Goal: Transaction & Acquisition: Purchase product/service

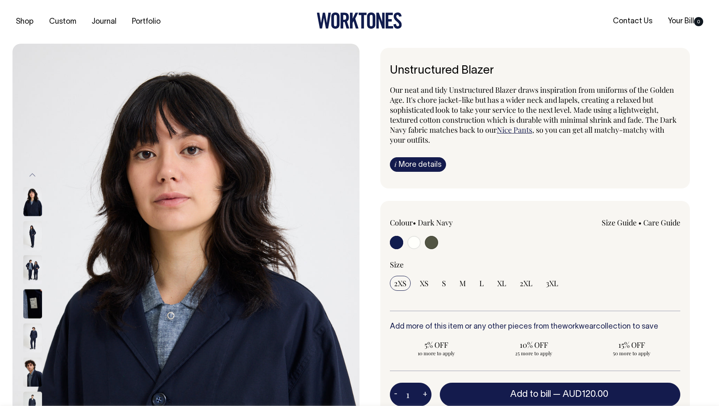
click at [434, 243] on input "radio" at bounding box center [431, 242] width 13 height 13
radio input "true"
radio input "false"
radio input "true"
select select "Olive"
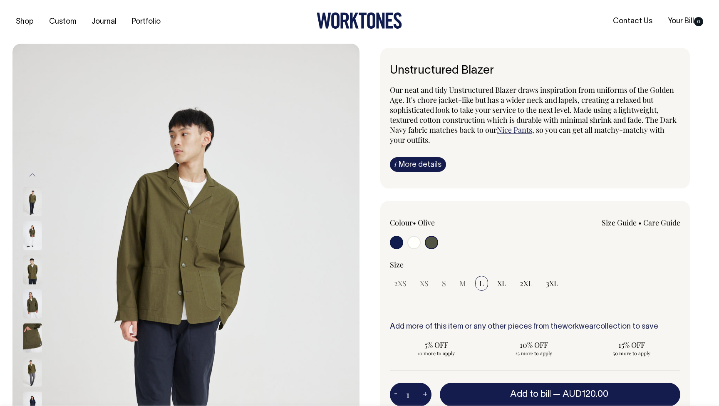
click at [418, 241] on input "radio" at bounding box center [413, 242] width 13 height 13
radio input "true"
select select "Off-White"
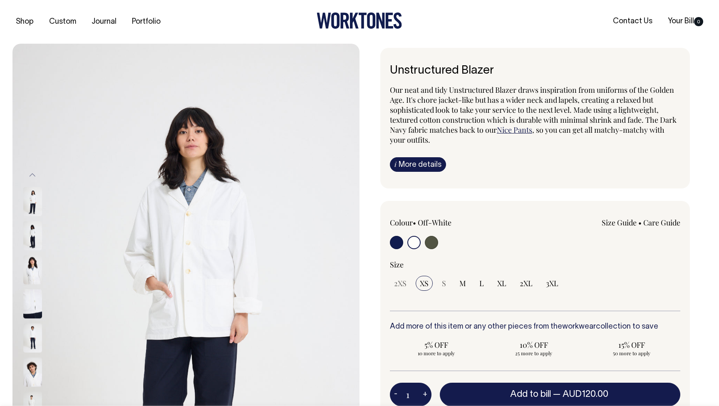
click at [390, 241] on input "radio" at bounding box center [396, 242] width 13 height 13
radio input "true"
select select "Dark Navy"
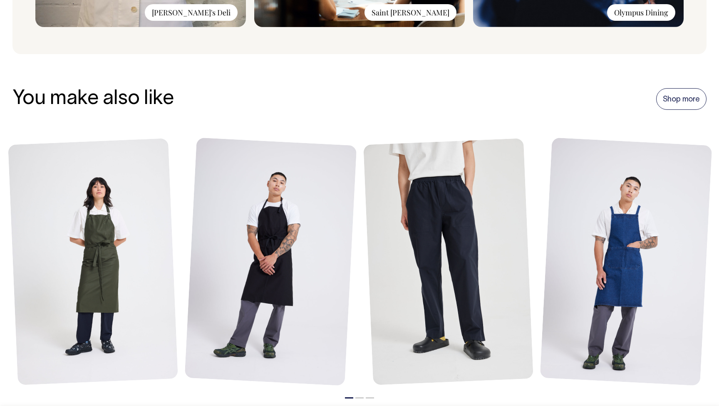
scroll to position [854, 0]
